Goal: Use online tool/utility: Utilize a website feature to perform a specific function

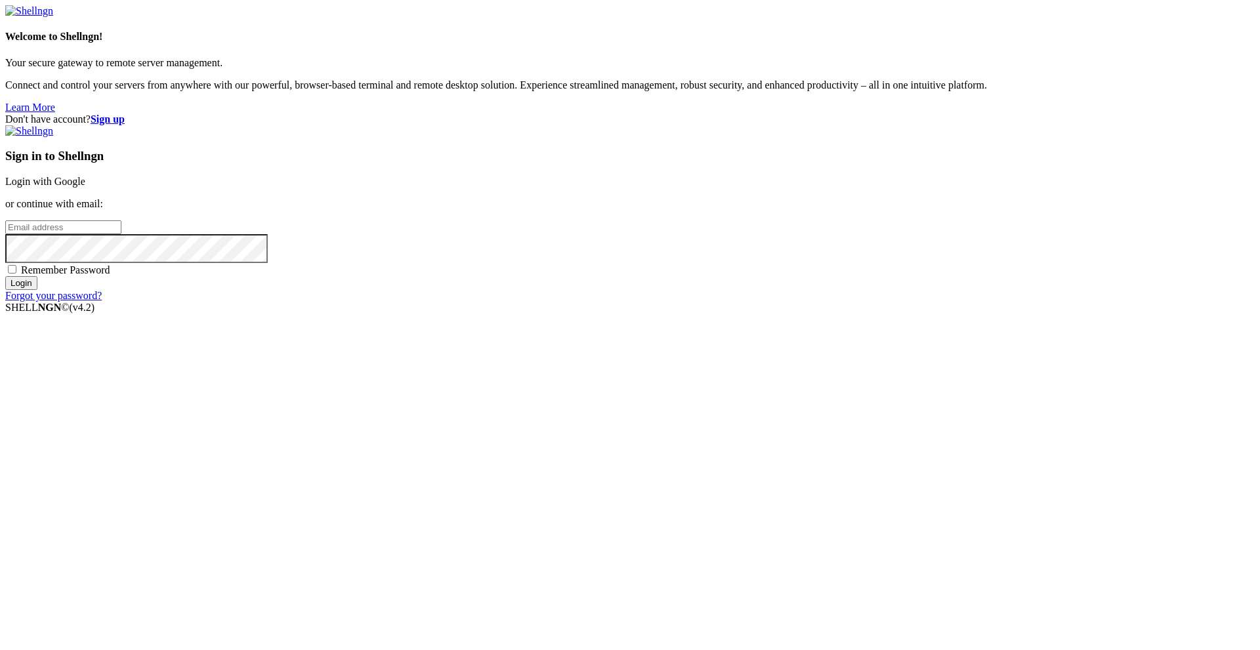
click at [121, 234] on input "email" at bounding box center [63, 228] width 116 height 14
click at [85, 187] on link "Login with Google" at bounding box center [45, 181] width 80 height 11
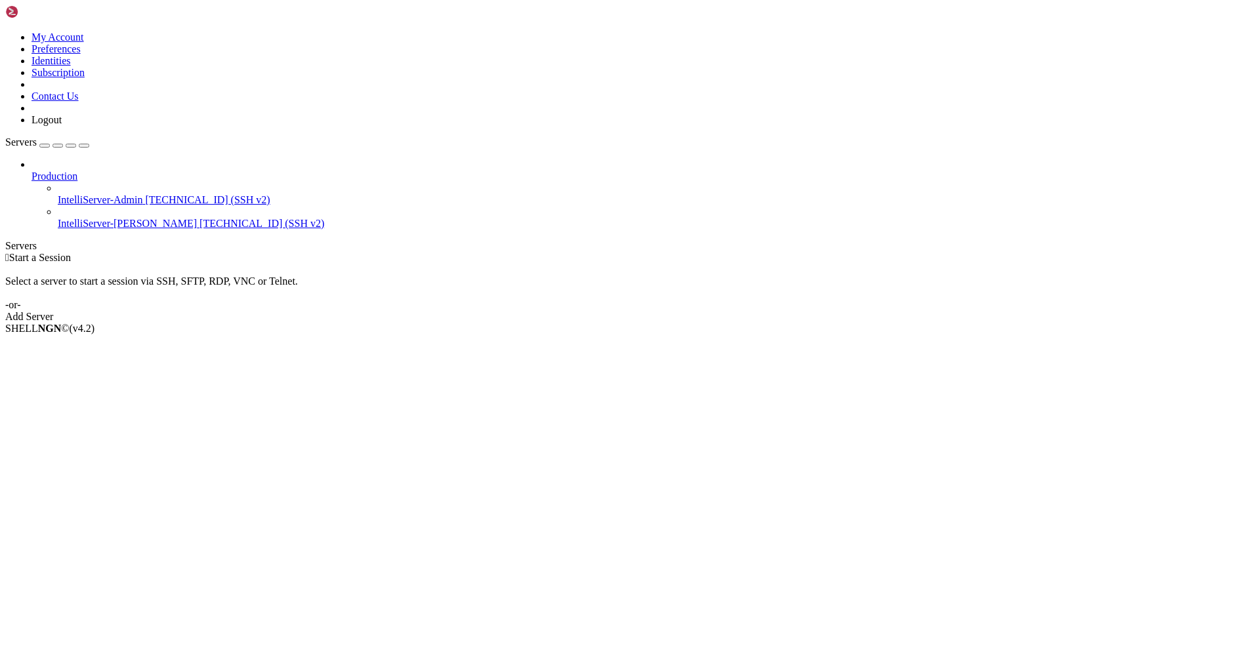
click at [90, 218] on span "IntelliServer-[PERSON_NAME]" at bounding box center [127, 223] width 139 height 11
click at [91, 218] on span "IntelliServer-[PERSON_NAME]" at bounding box center [127, 223] width 139 height 11
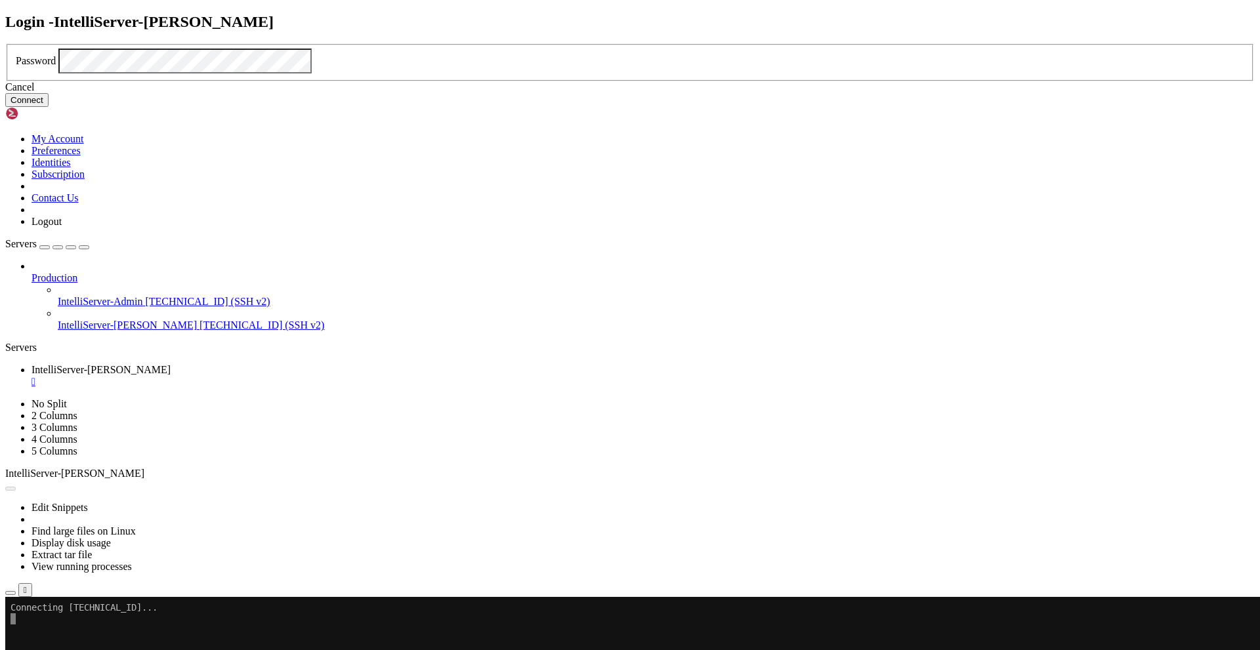
click at [49, 107] on button "Connect" at bounding box center [26, 100] width 43 height 14
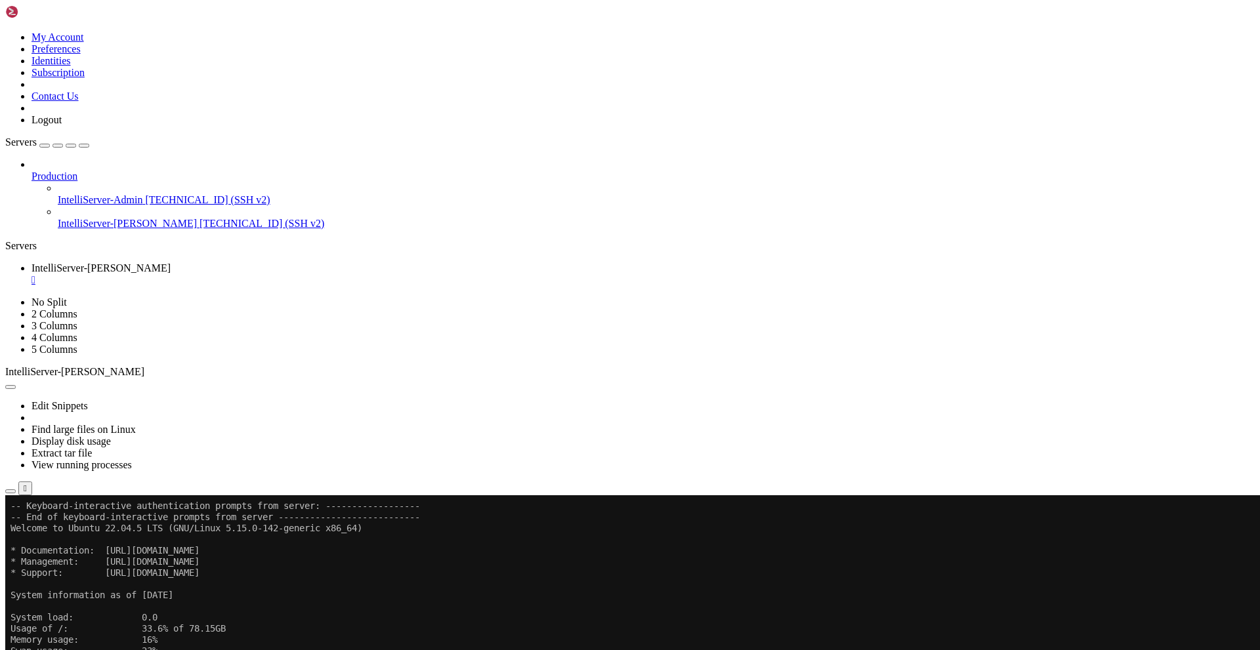
click at [84, 146] on icon "button" at bounding box center [84, 146] width 0 height 0
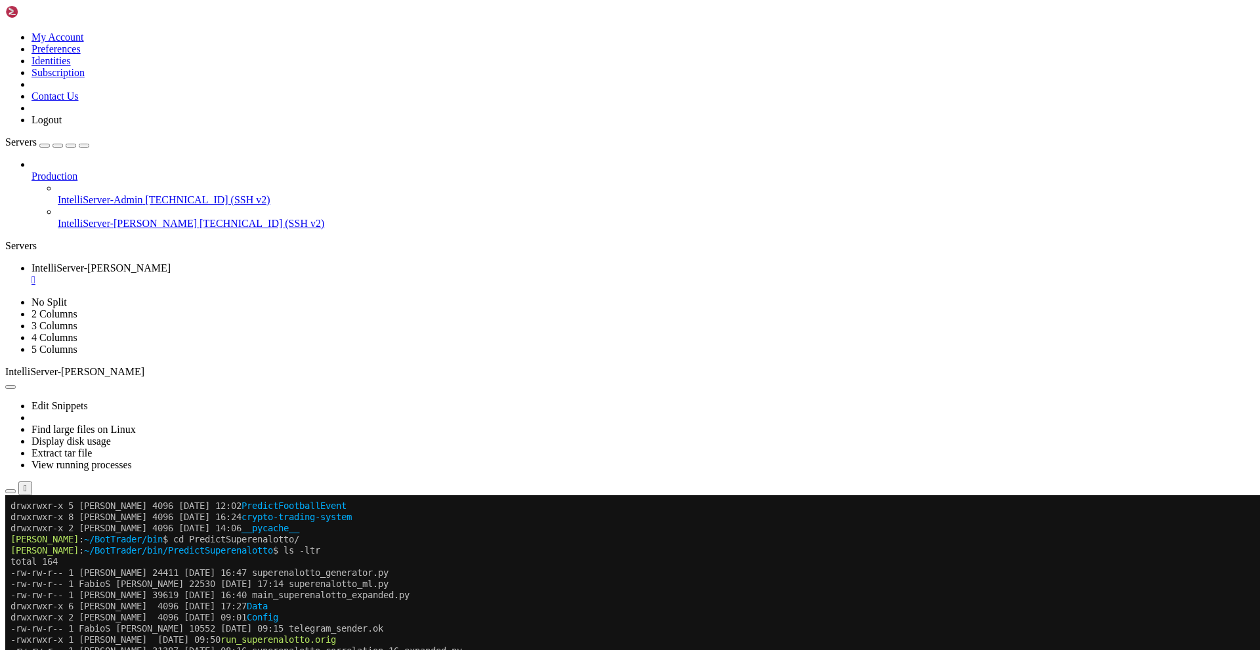
scroll to position [569, 0]
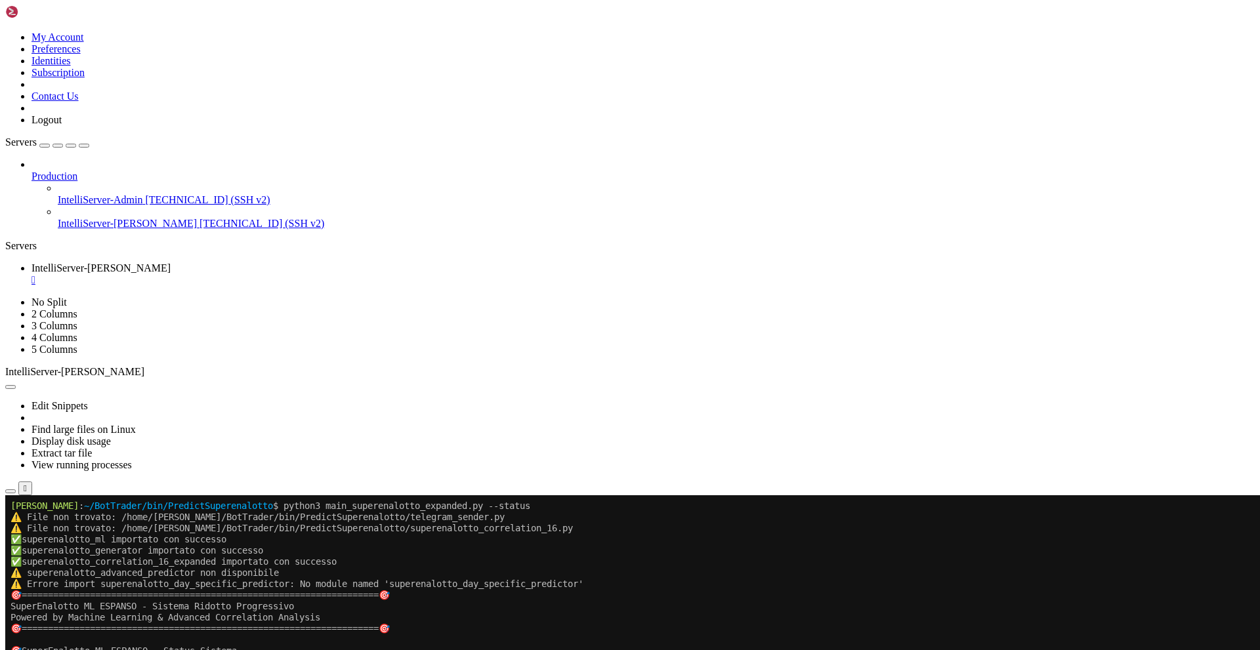
scroll to position [11, 0]
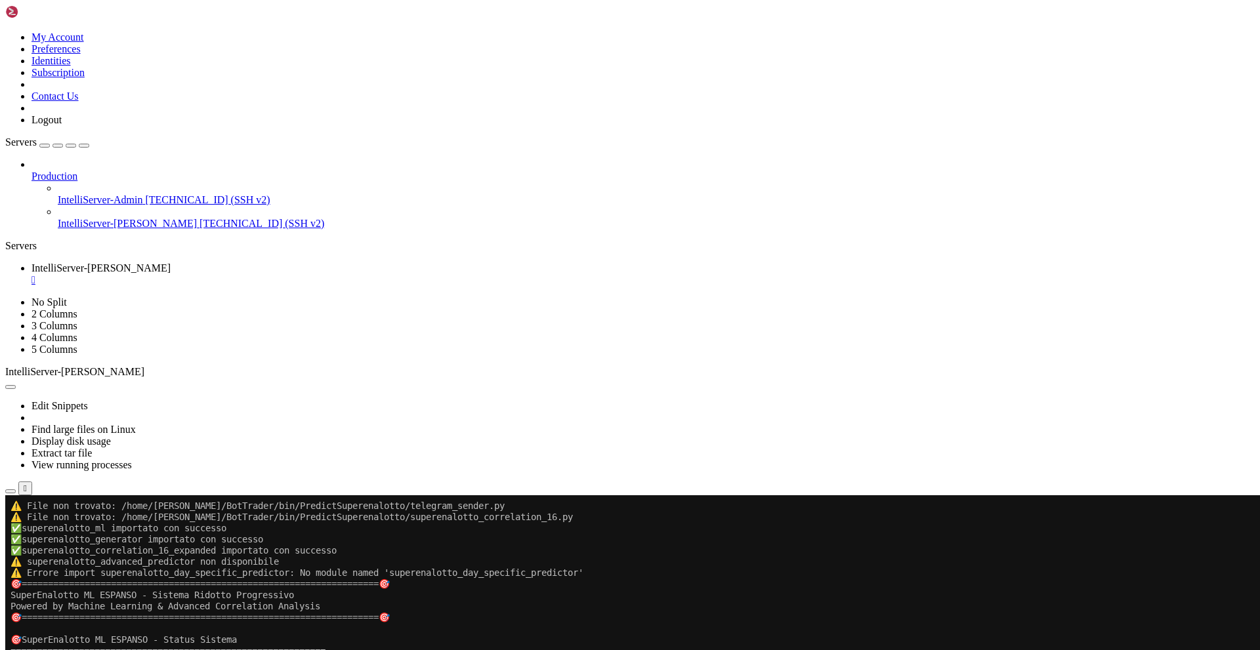
drag, startPoint x: 337, startPoint y: 505, endPoint x: 513, endPoint y: 1065, distance: 586.9
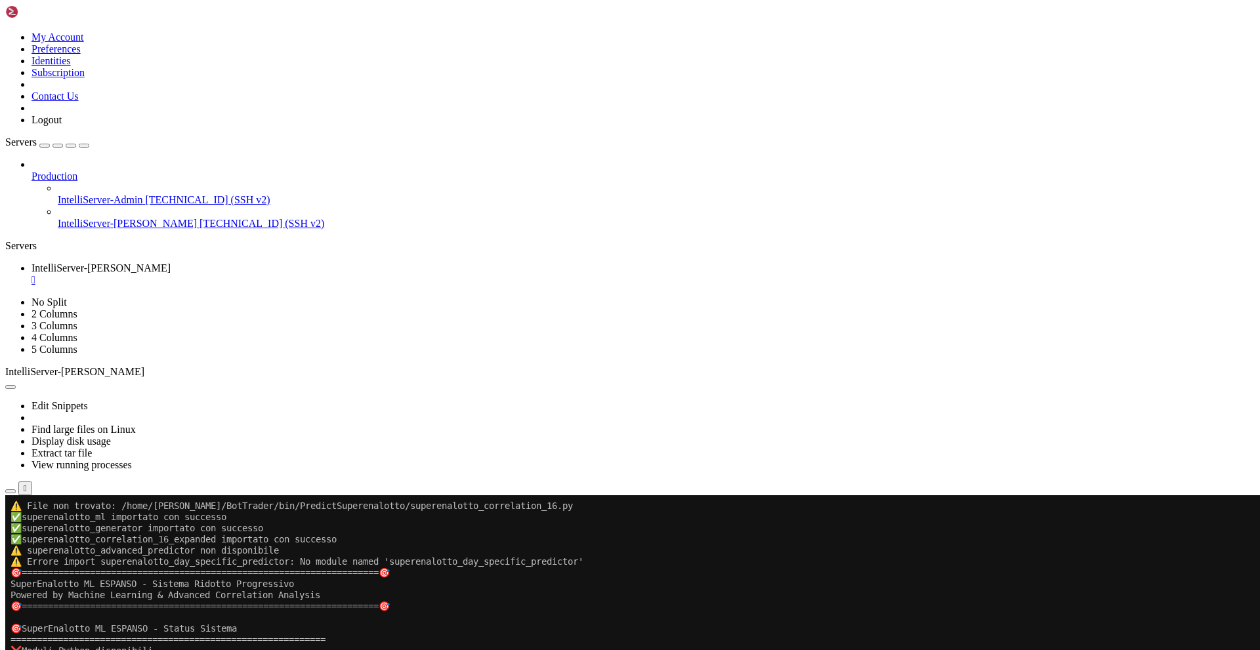
scroll to position [22, 0]
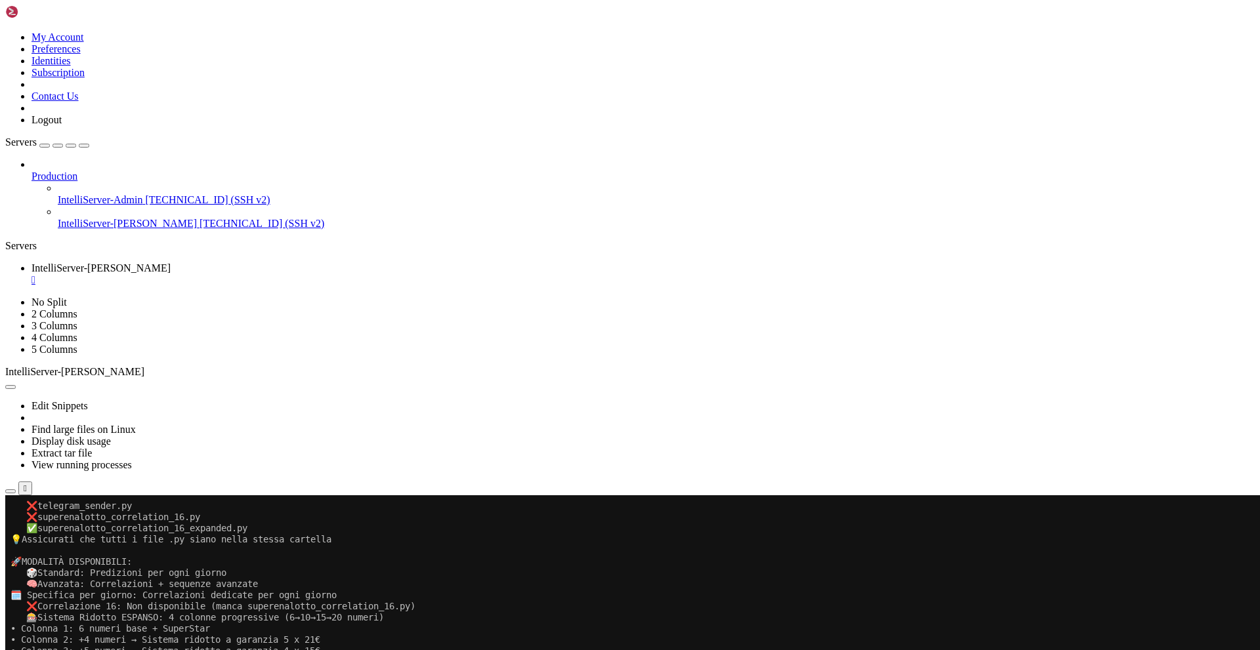
scroll to position [603, 0]
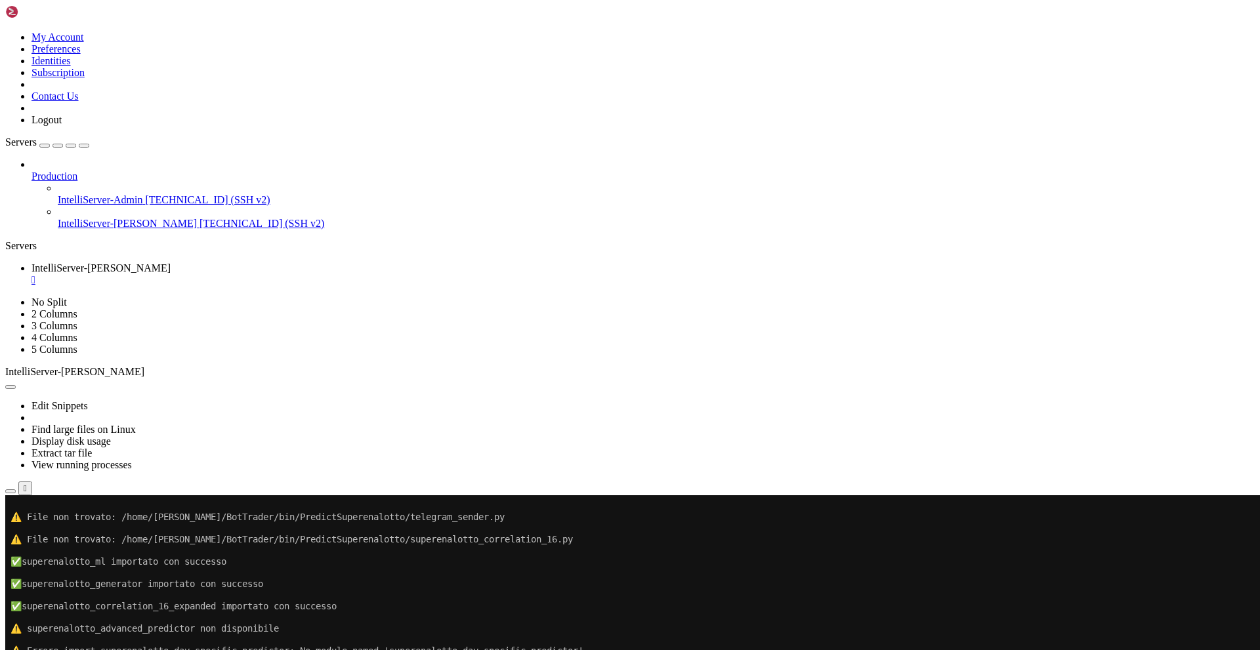
drag, startPoint x: 661, startPoint y: 920, endPoint x: 623, endPoint y: 904, distance: 41.5
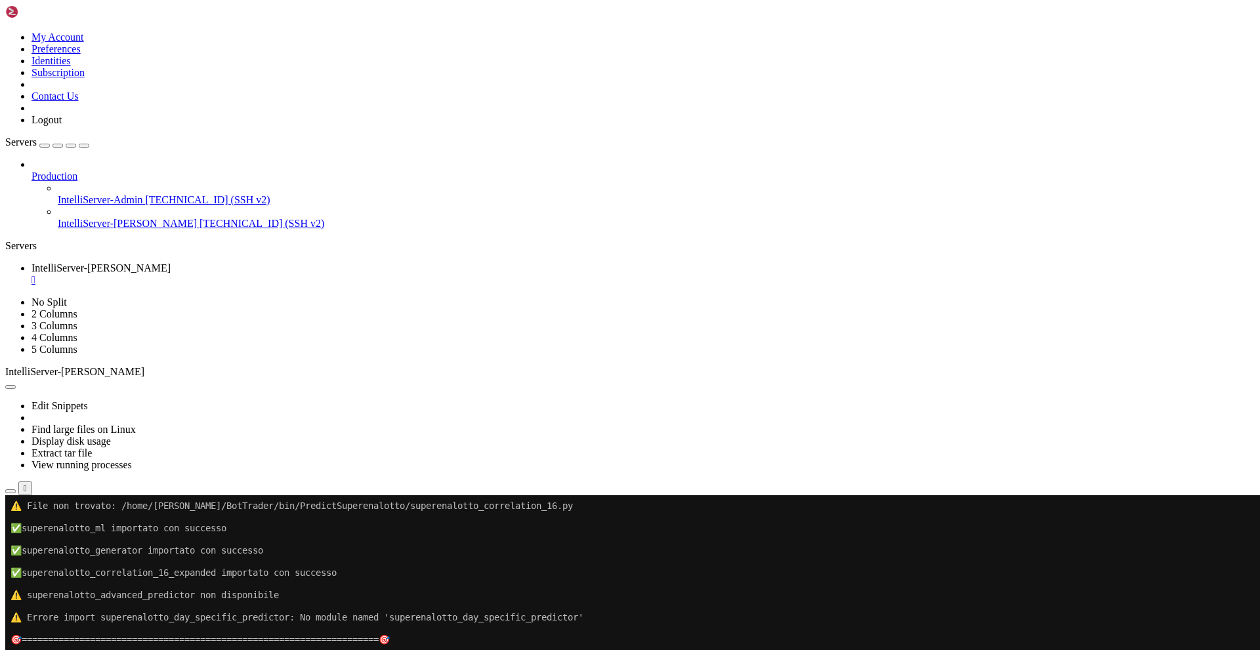
scroll to position [0, 0]
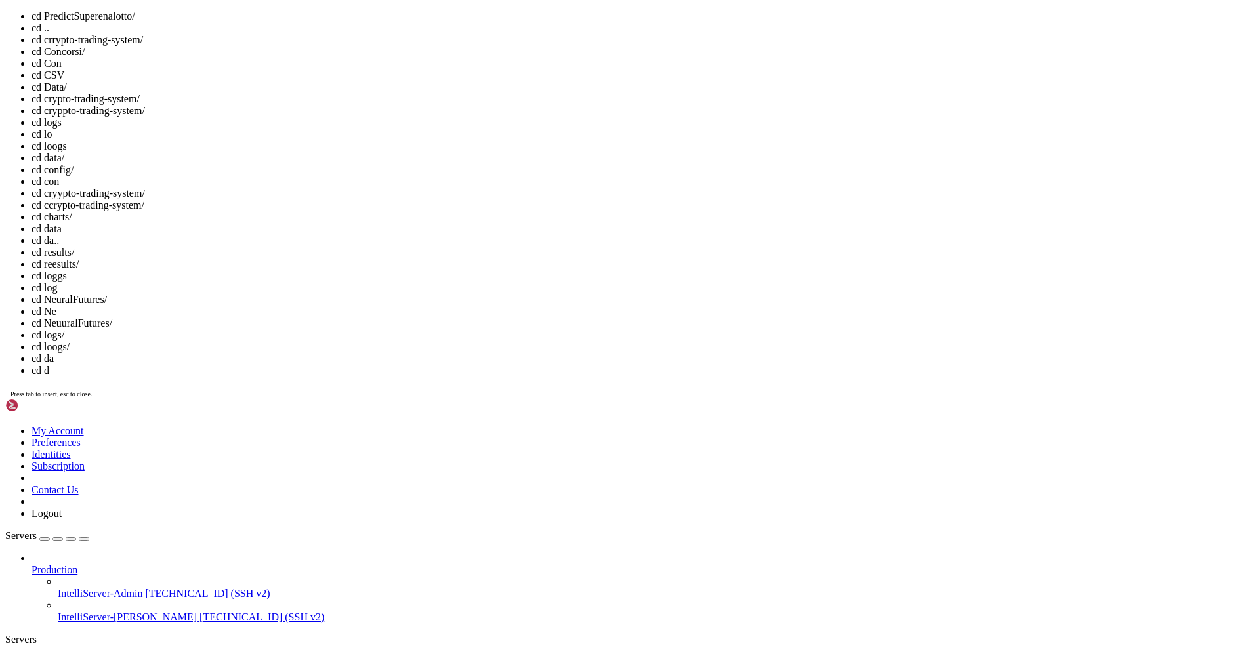
drag, startPoint x: 352, startPoint y: 899, endPoint x: 612, endPoint y: 900, distance: 259.9
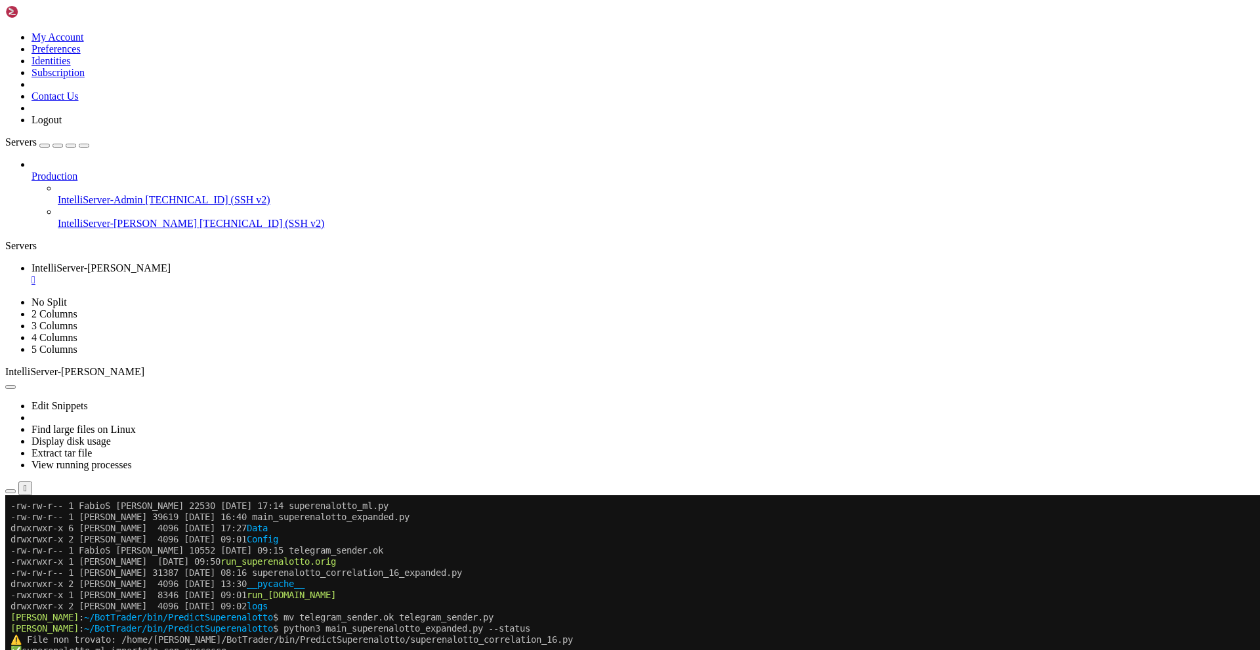
scroll to position [212, 0]
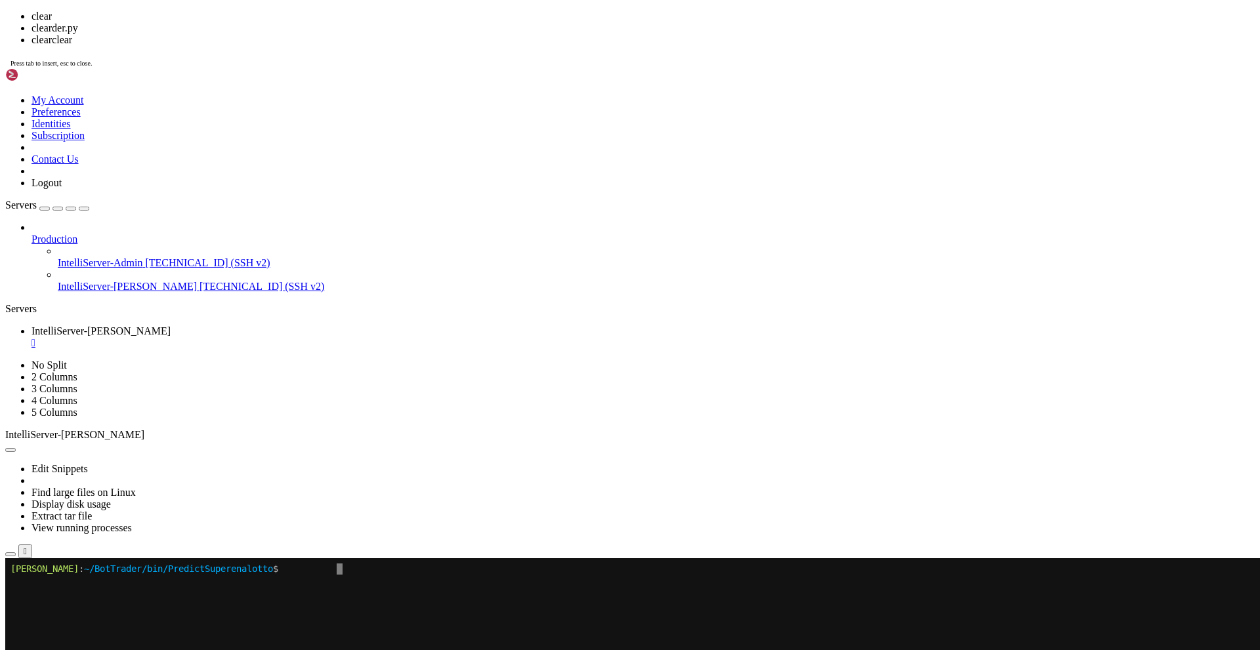
scroll to position [0, 0]
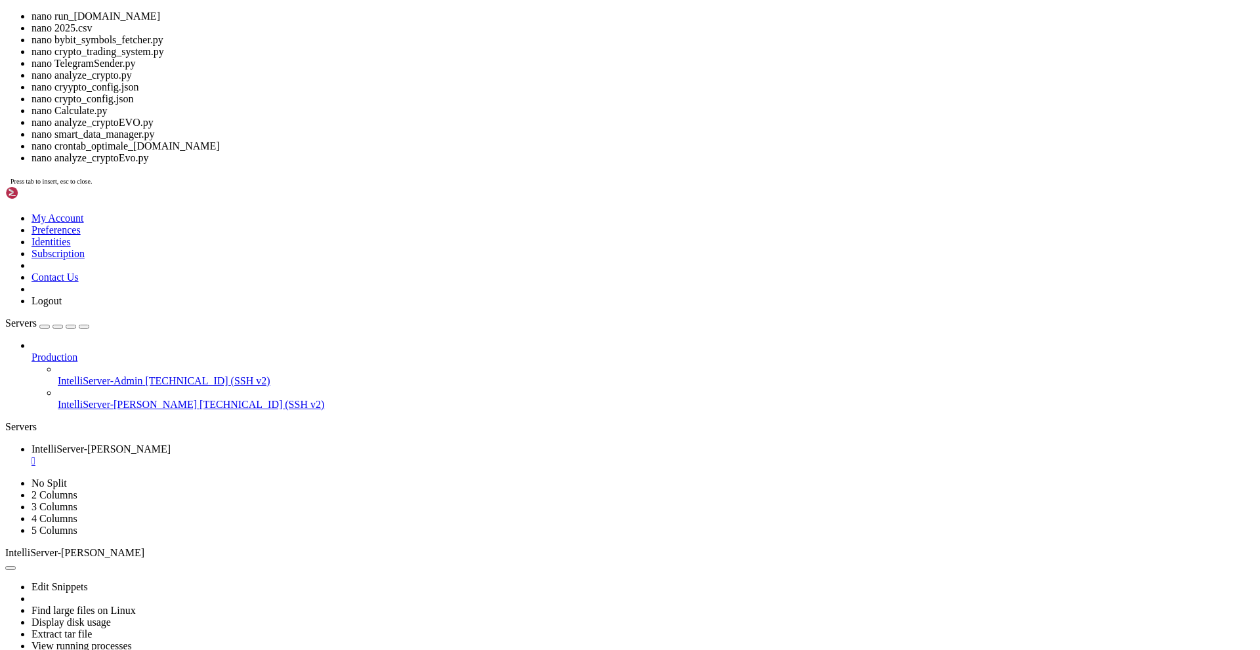
drag, startPoint x: 268, startPoint y: 880, endPoint x: 329, endPoint y: 882, distance: 60.4
drag, startPoint x: 265, startPoint y: 876, endPoint x: 357, endPoint y: 876, distance: 92.5
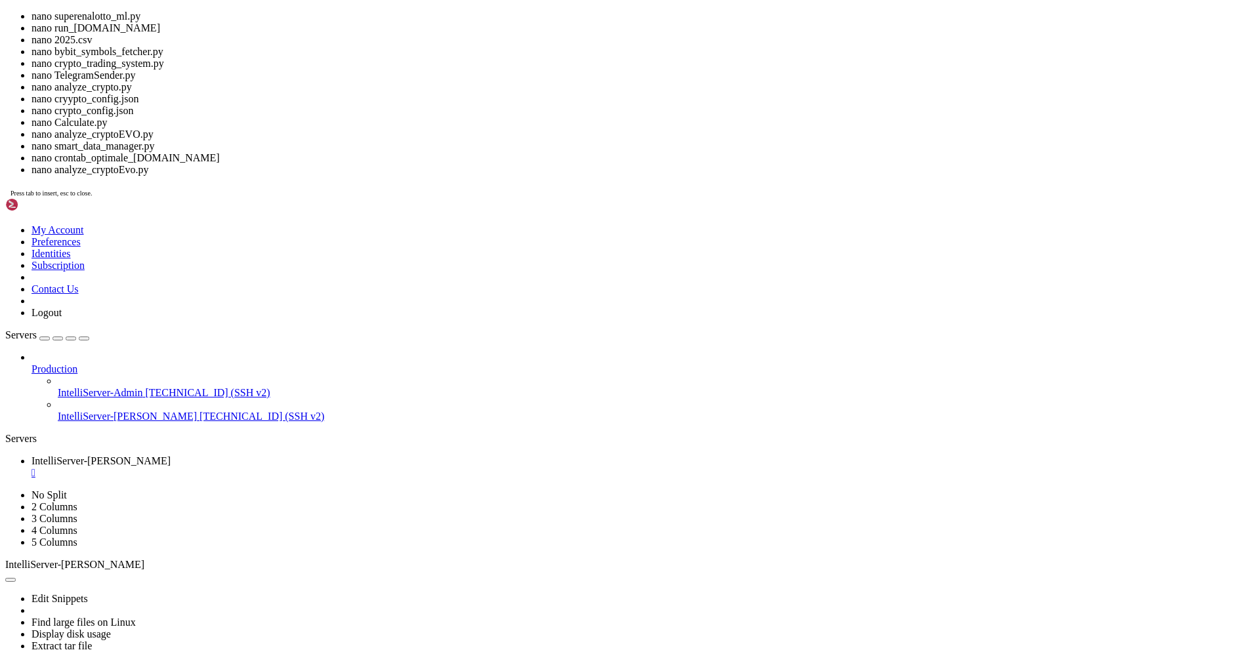
drag, startPoint x: 355, startPoint y: 1012, endPoint x: 520, endPoint y: 1008, distance: 164.8
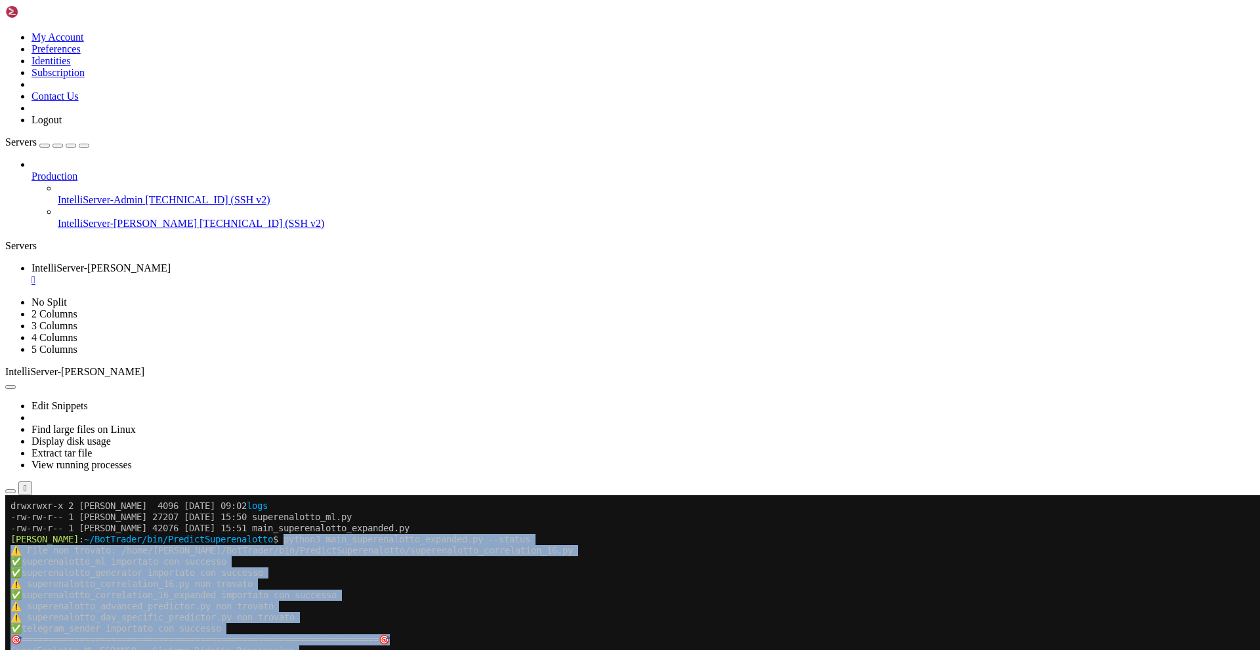
scroll to position [190, 0]
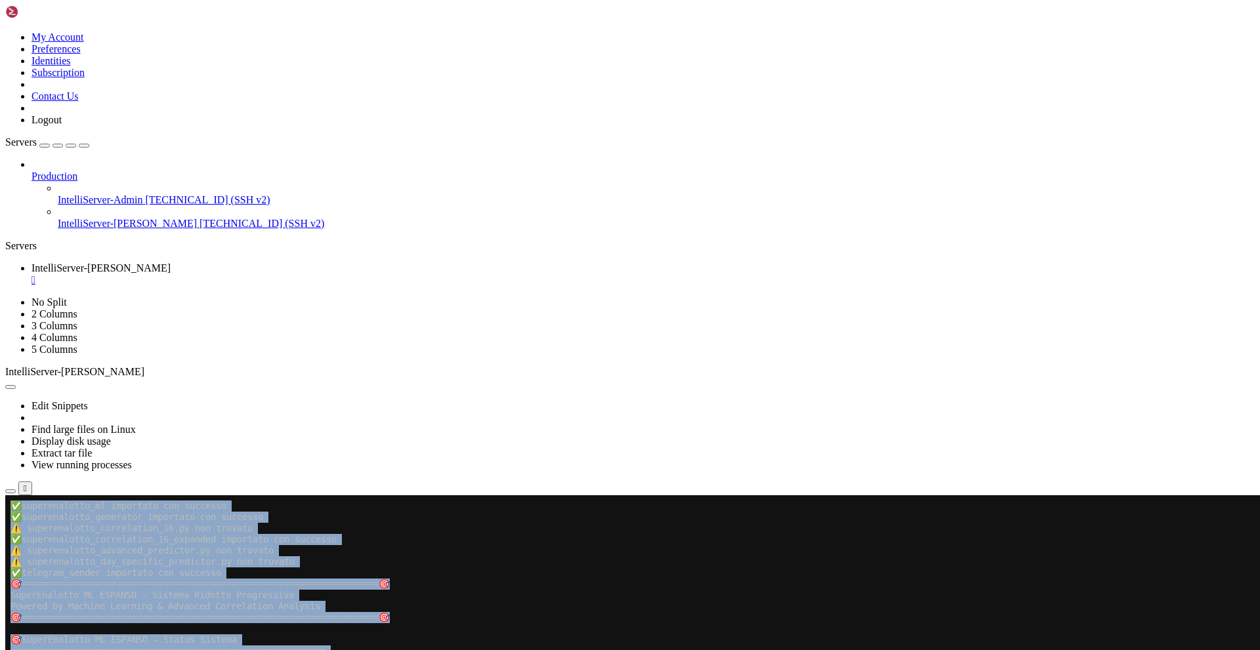
drag, startPoint x: 338, startPoint y: 677, endPoint x: 557, endPoint y: 1063, distance: 443.9
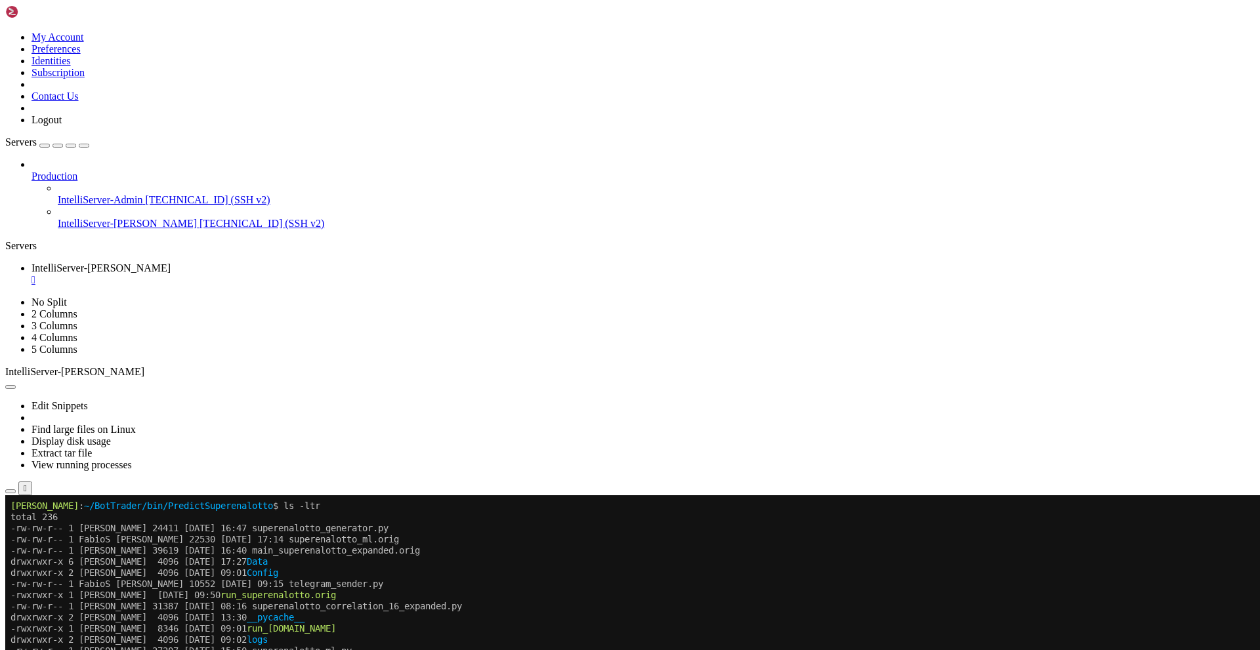
scroll to position [0, 0]
drag, startPoint x: 129, startPoint y: 684, endPoint x: 390, endPoint y: 687, distance: 261.2
drag, startPoint x: 566, startPoint y: 685, endPoint x: 128, endPoint y: 683, distance: 437.8
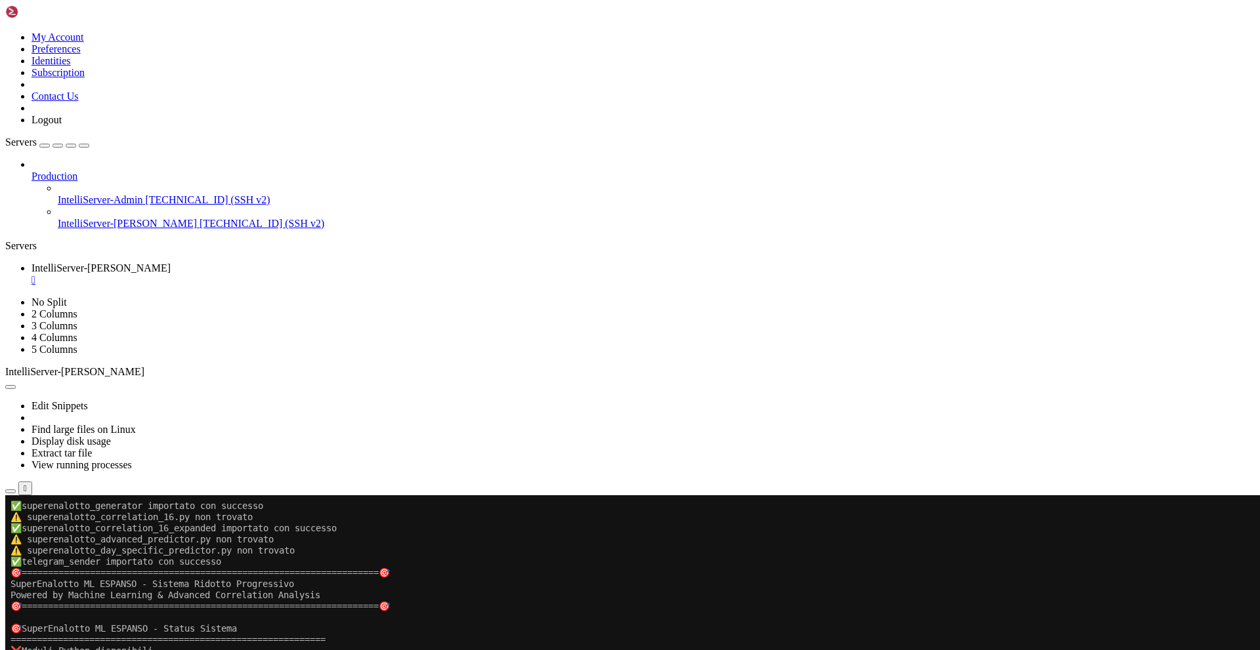
scroll to position [223, 0]
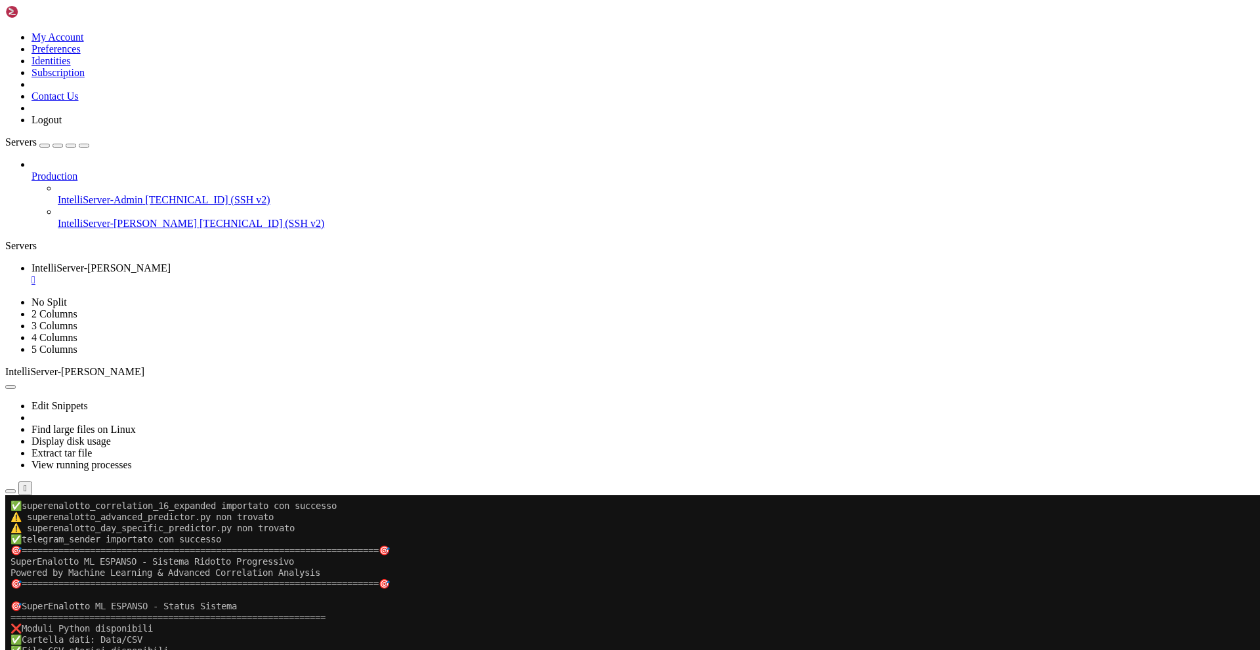
drag, startPoint x: 337, startPoint y: 1051, endPoint x: 606, endPoint y: 1051, distance: 268.4
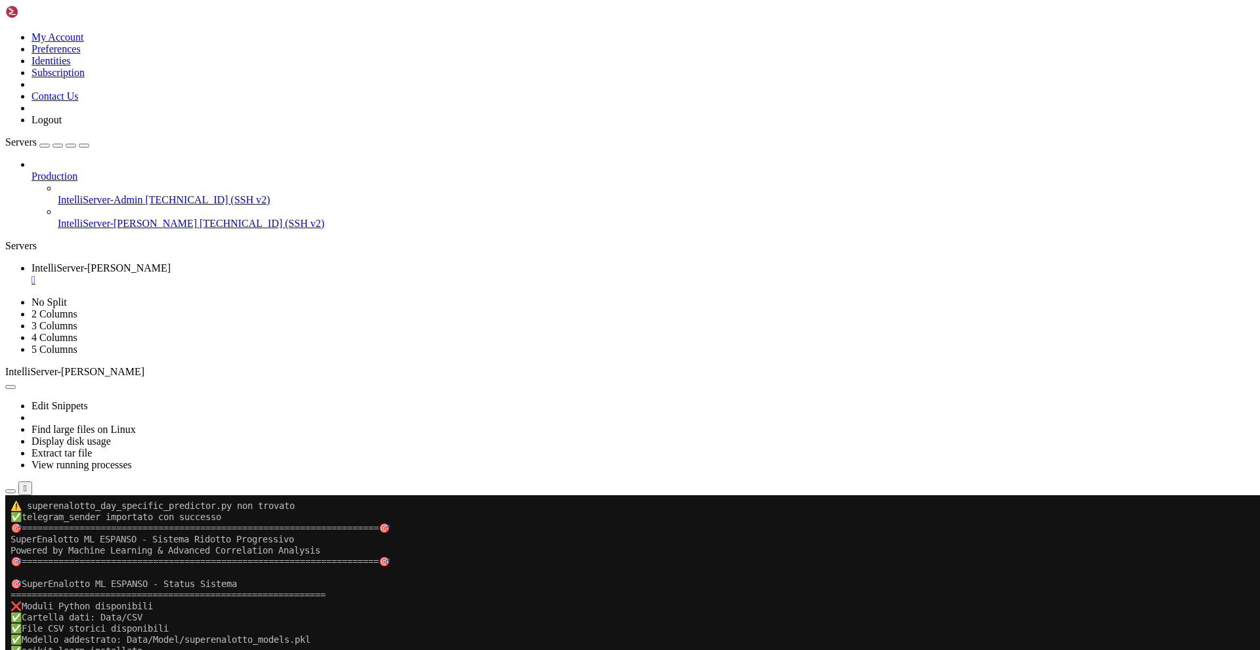
drag, startPoint x: 352, startPoint y: 1053, endPoint x: 603, endPoint y: 1051, distance: 250.7
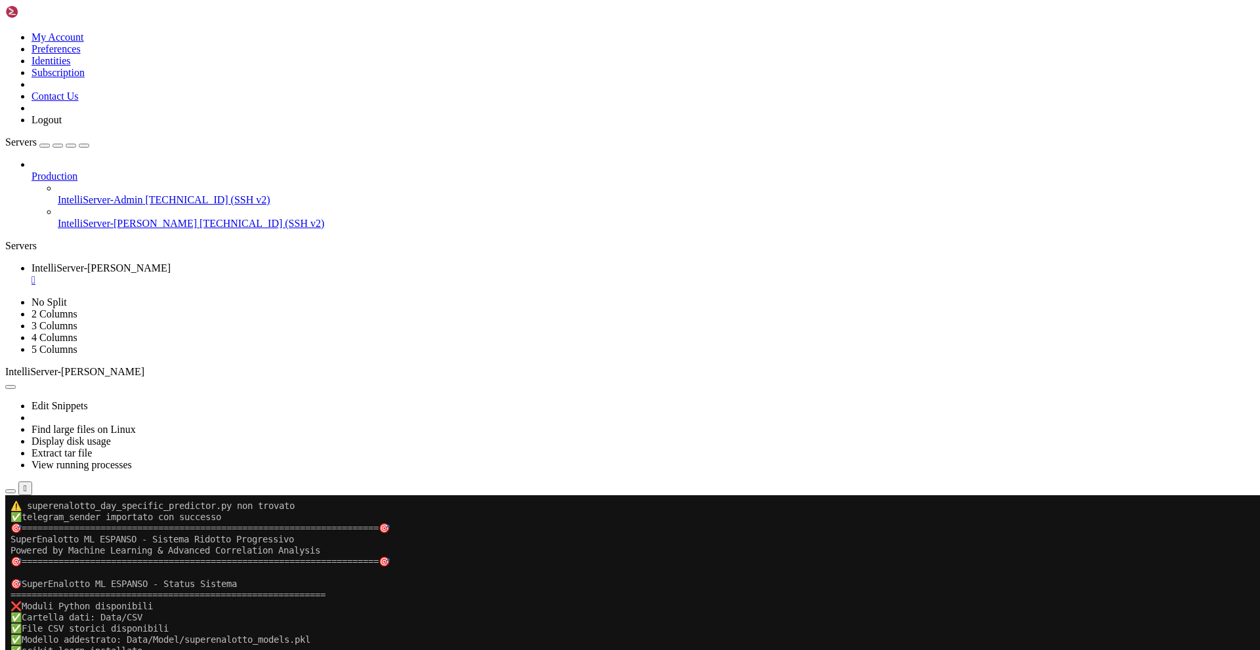
drag, startPoint x: 603, startPoint y: 1051, endPoint x: 475, endPoint y: 904, distance: 195.9
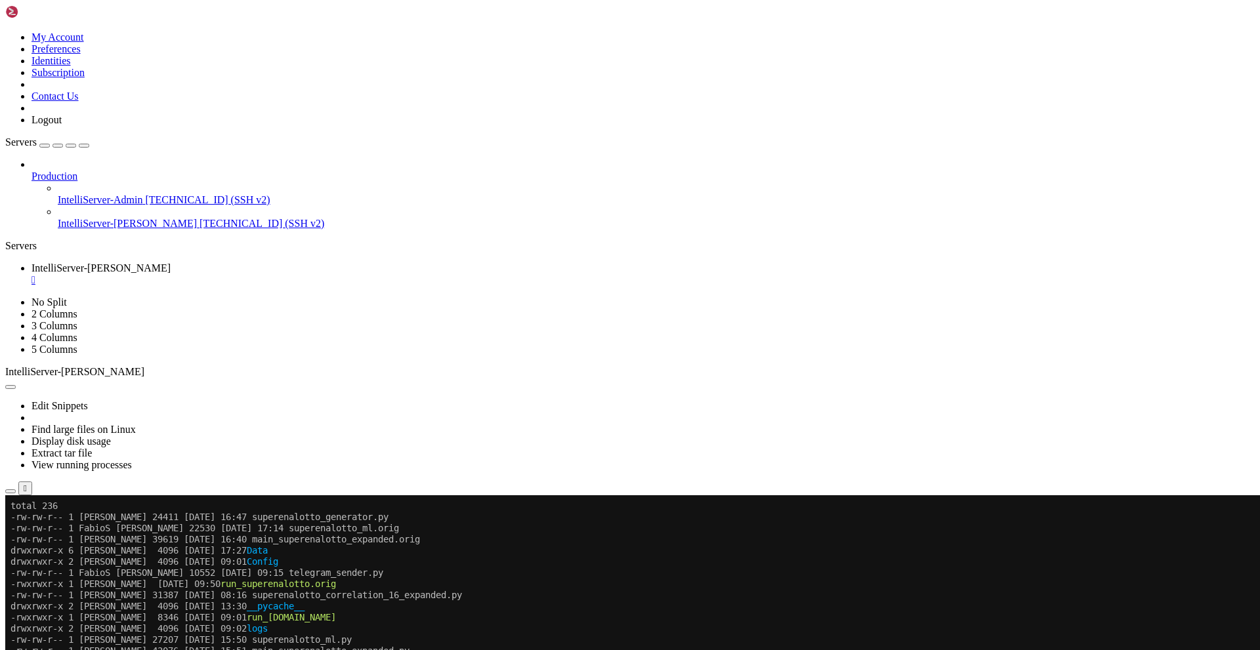
scroll to position [16, 0]
drag, startPoint x: 129, startPoint y: 675, endPoint x: 566, endPoint y: 675, distance: 436.5
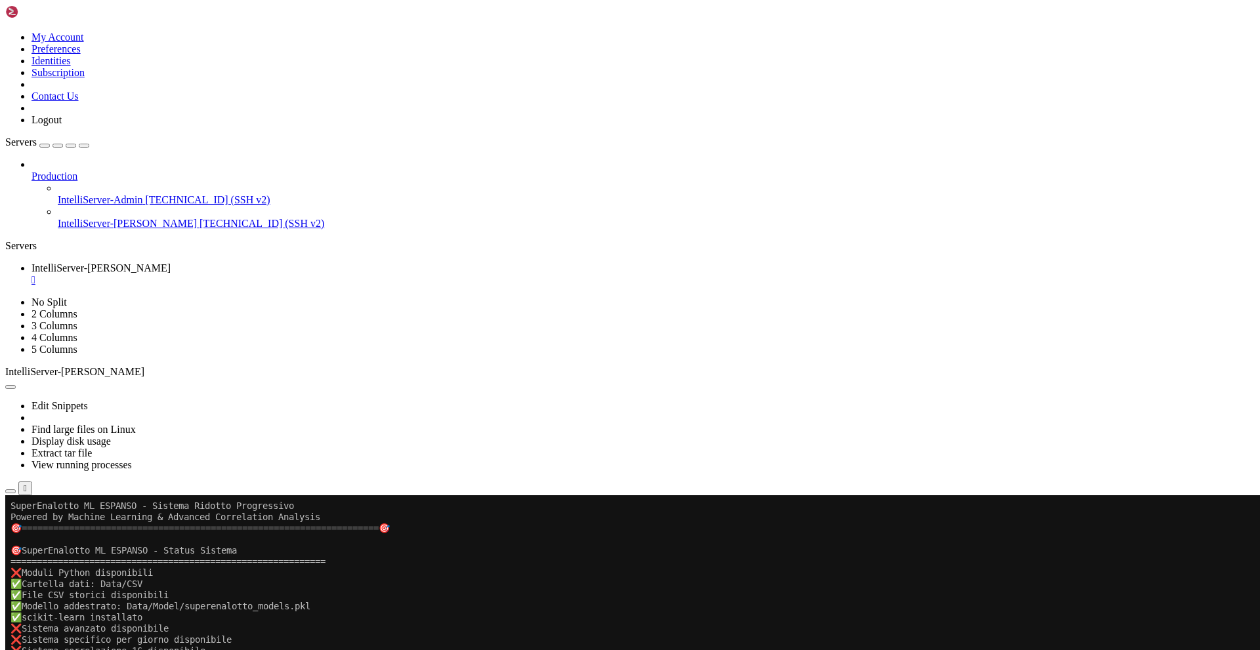
scroll to position [301, 0]
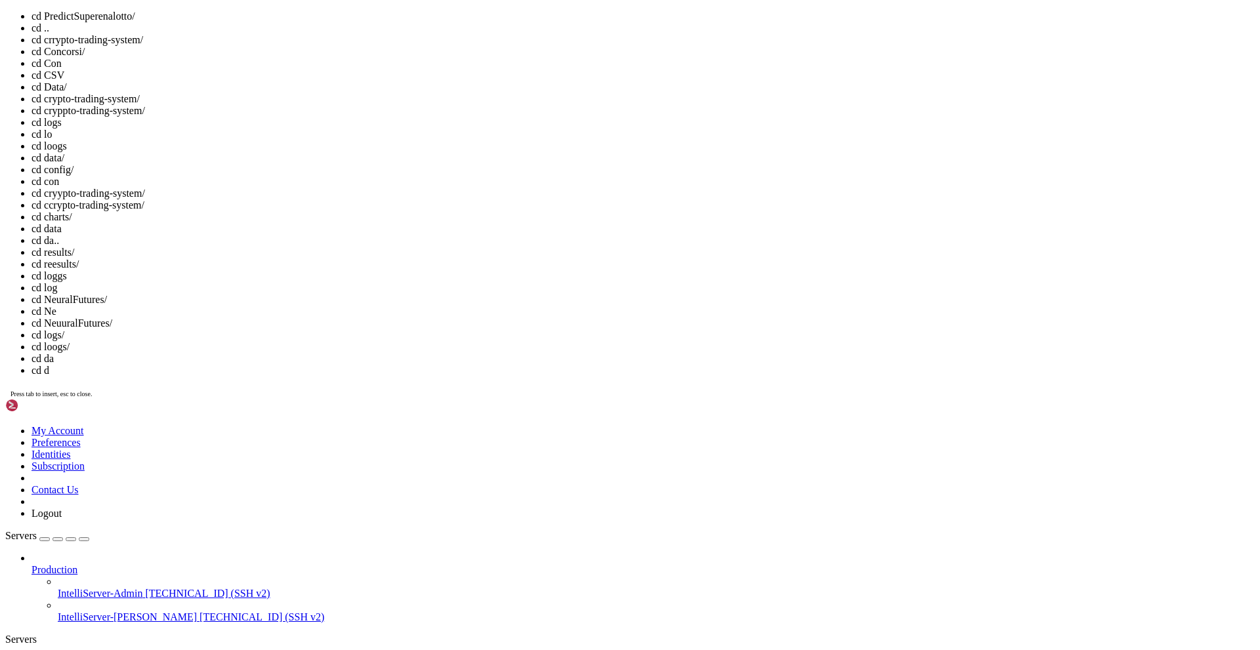
drag, startPoint x: 115, startPoint y: 1458, endPoint x: 554, endPoint y: 1456, distance: 439.1
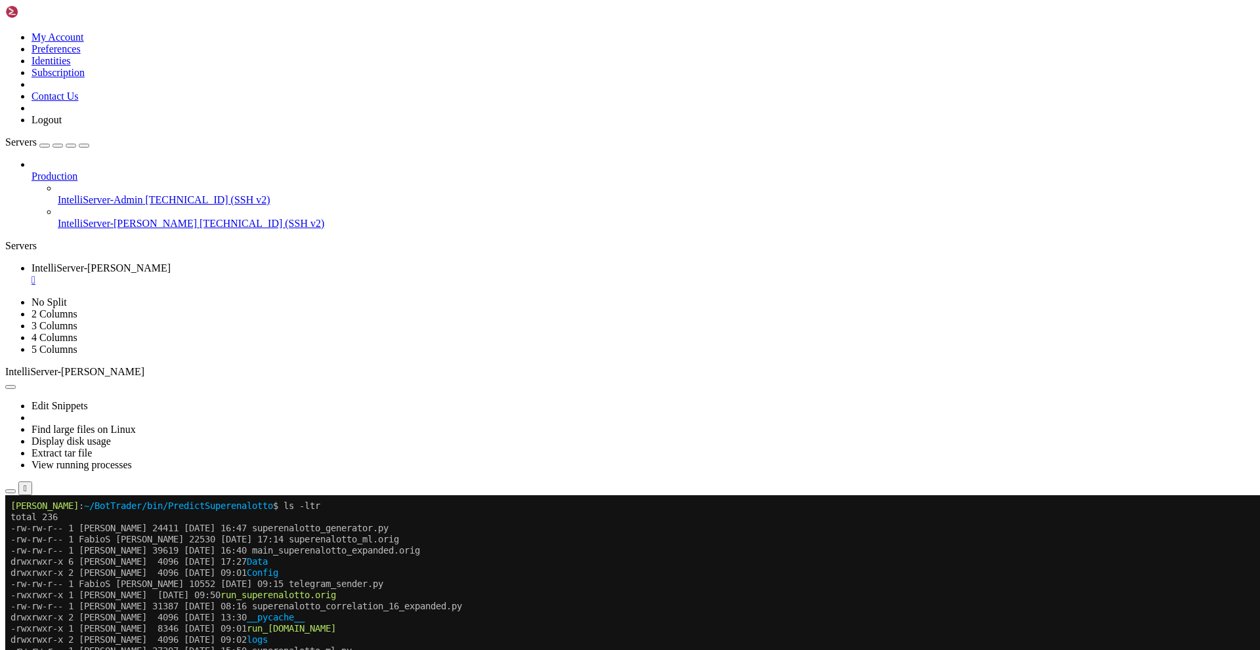
scroll to position [0, 0]
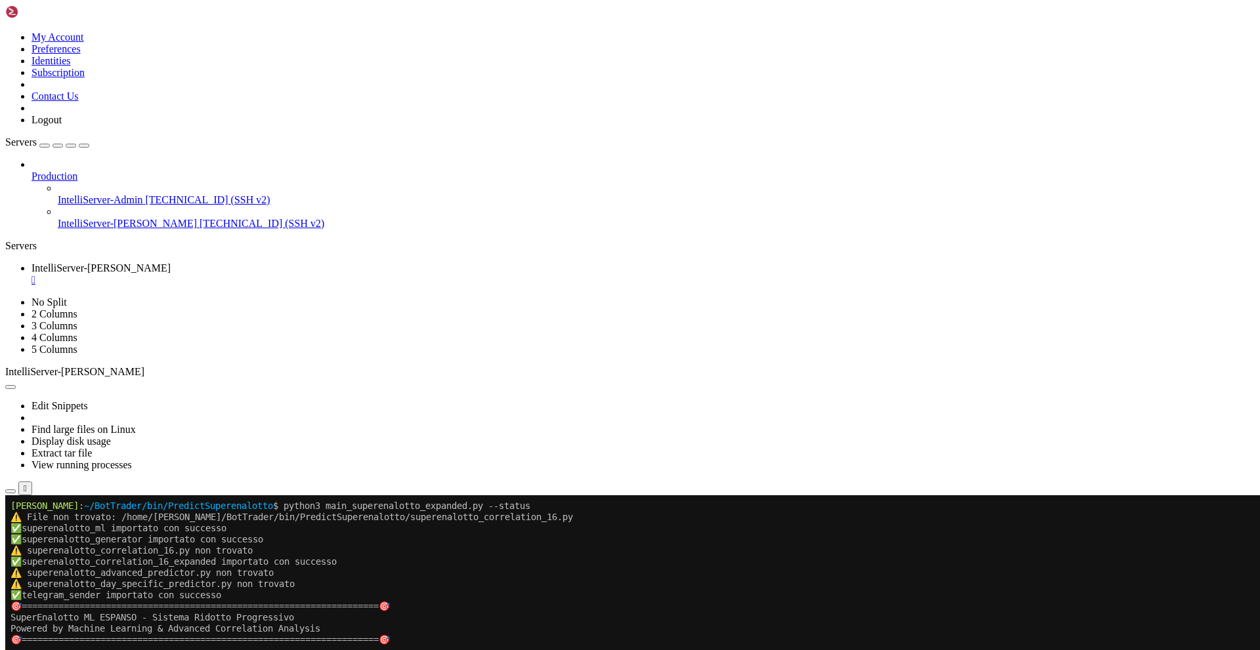
scroll to position [22, 0]
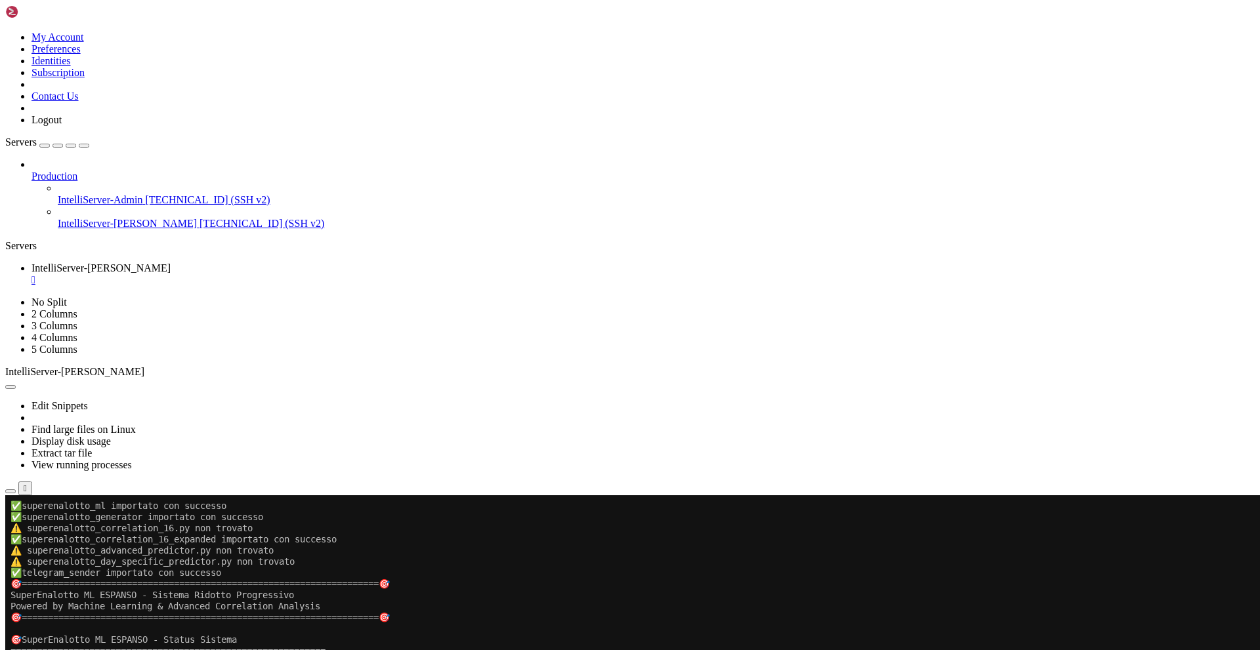
drag, startPoint x: 336, startPoint y: 505, endPoint x: 520, endPoint y: 1061, distance: 584.9
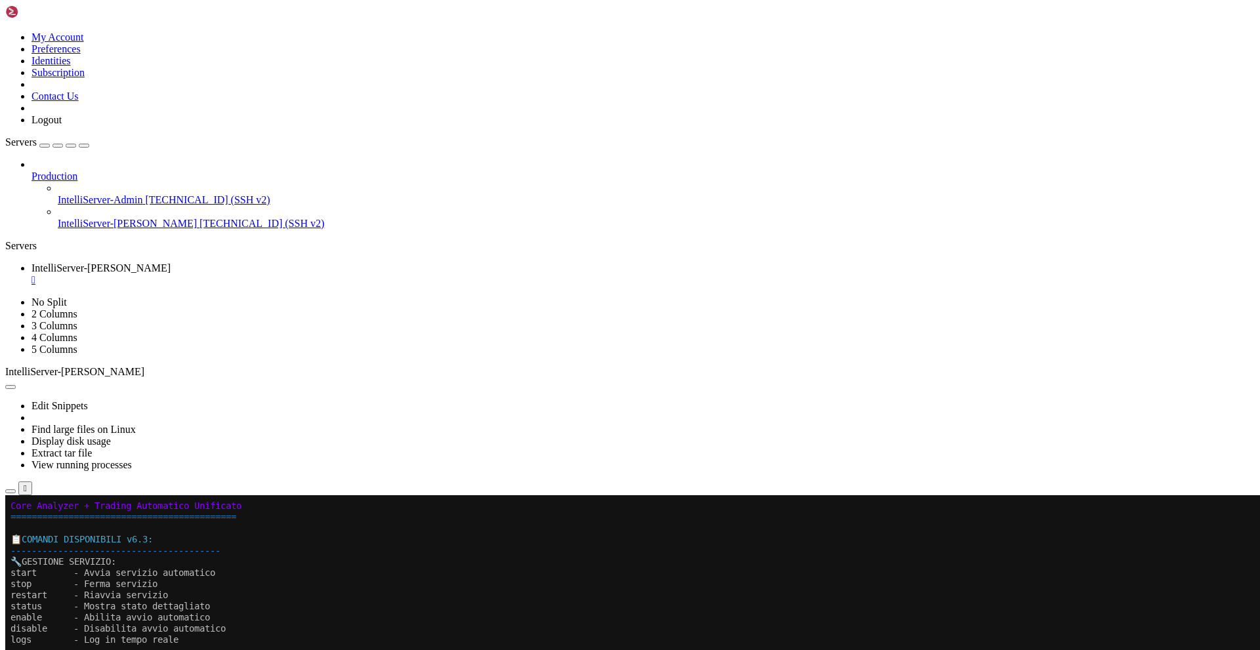
scroll to position [937, 0]
